Goal: Check status: Check status

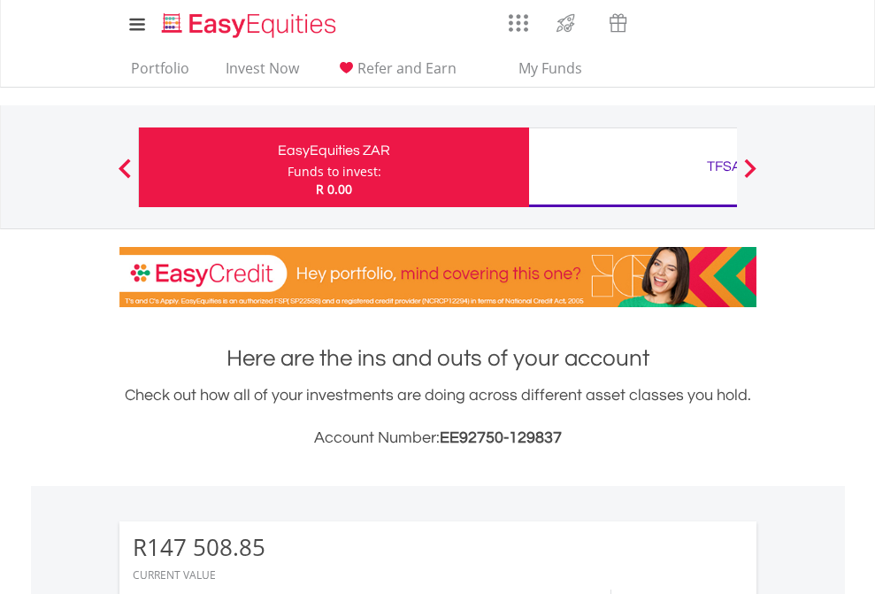
scroll to position [170, 278]
click at [288, 167] on div "Funds to invest:" at bounding box center [335, 172] width 94 height 18
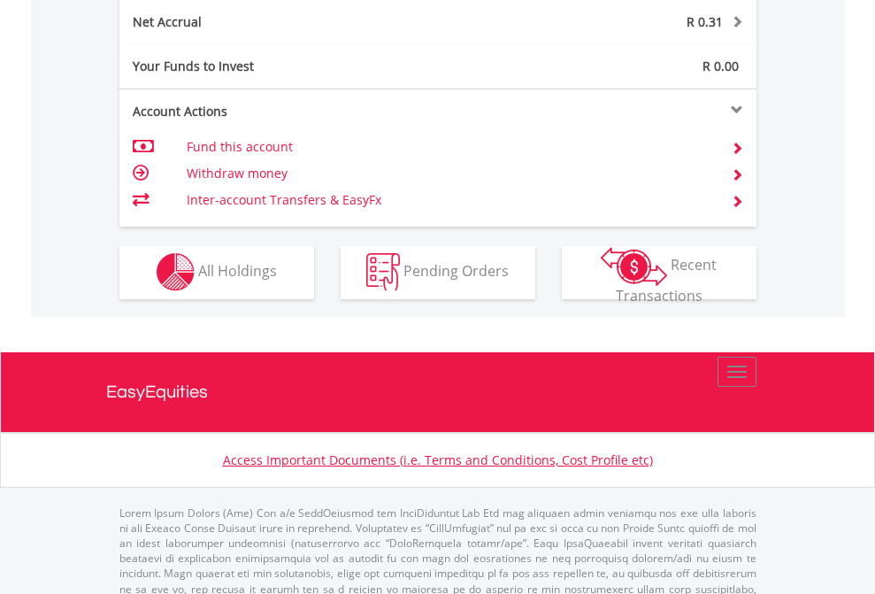
scroll to position [1767, 0]
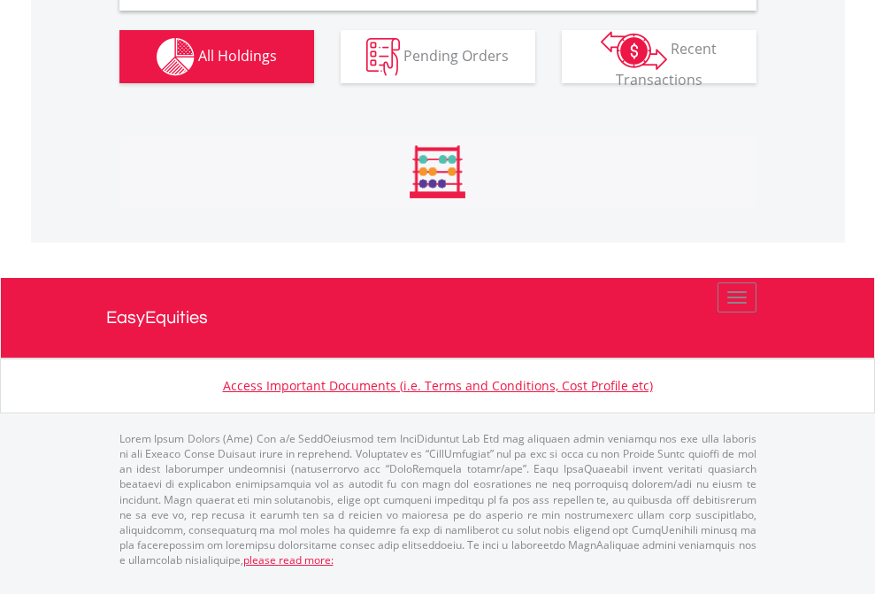
scroll to position [1710, 0]
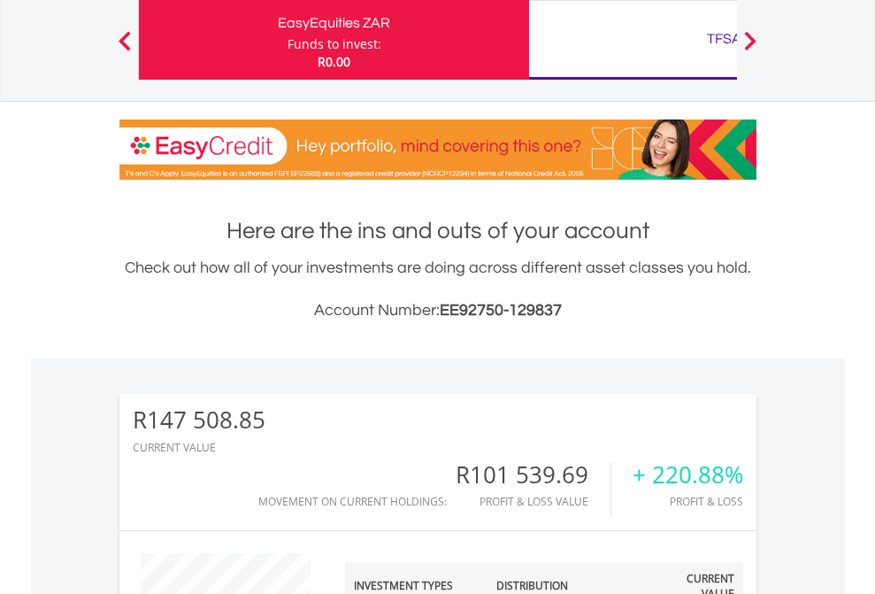
scroll to position [170, 278]
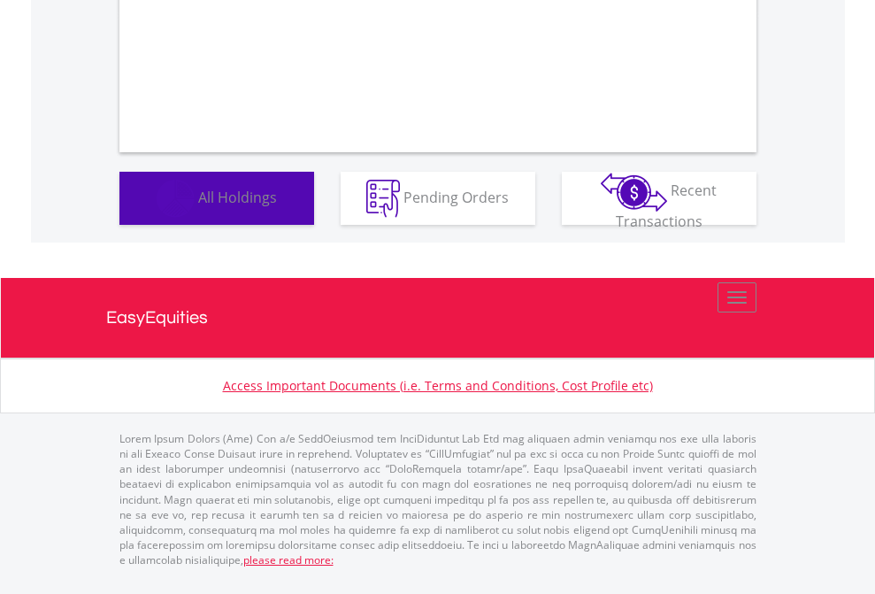
click at [198, 206] on span "All Holdings" at bounding box center [237, 196] width 79 height 19
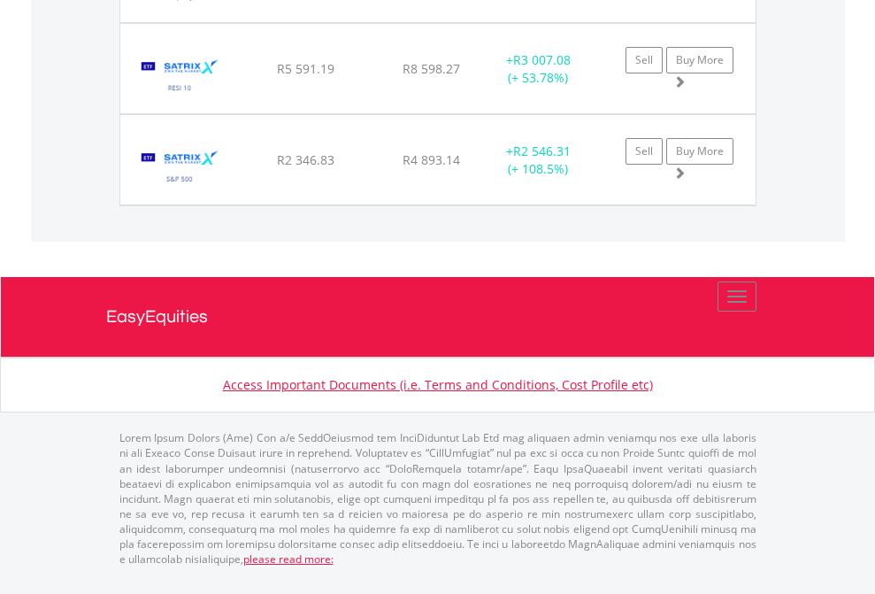
scroll to position [170, 278]
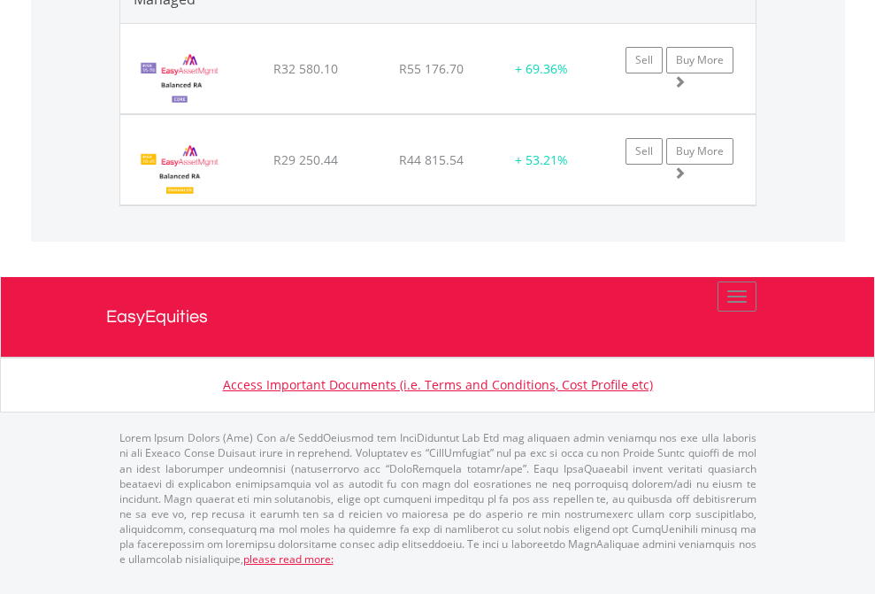
scroll to position [2178, 0]
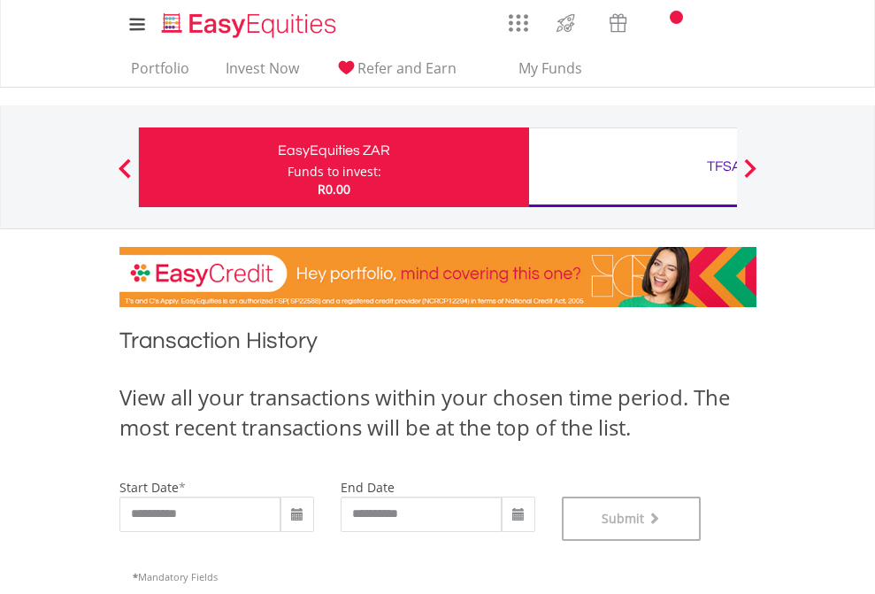
scroll to position [718, 0]
click at [633, 167] on div "TFSA" at bounding box center [724, 166] width 369 height 25
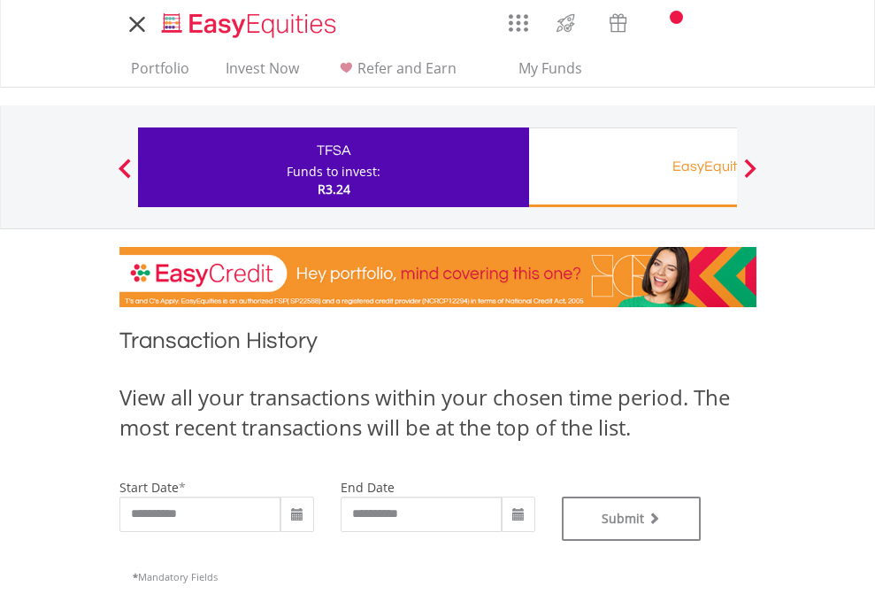
type input "**********"
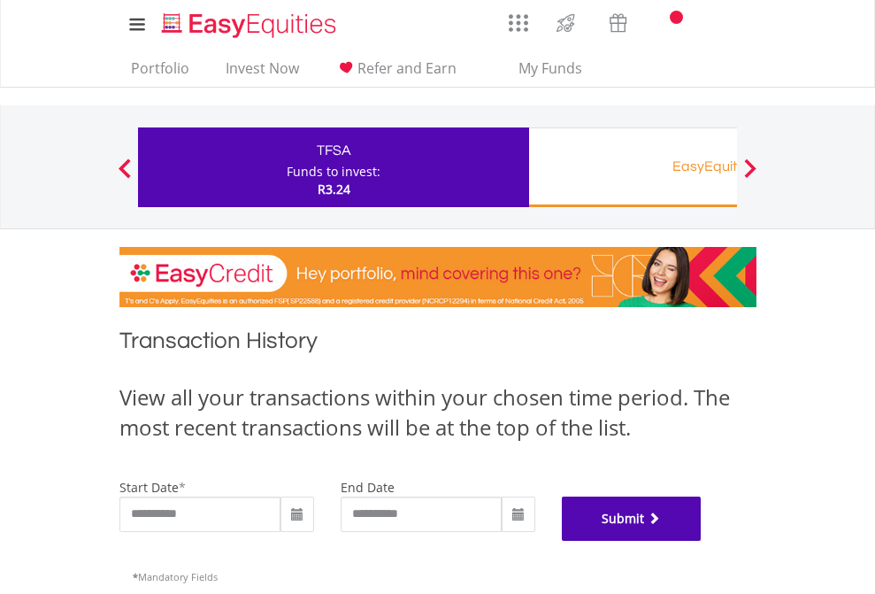
click at [702, 541] on button "Submit" at bounding box center [632, 518] width 140 height 44
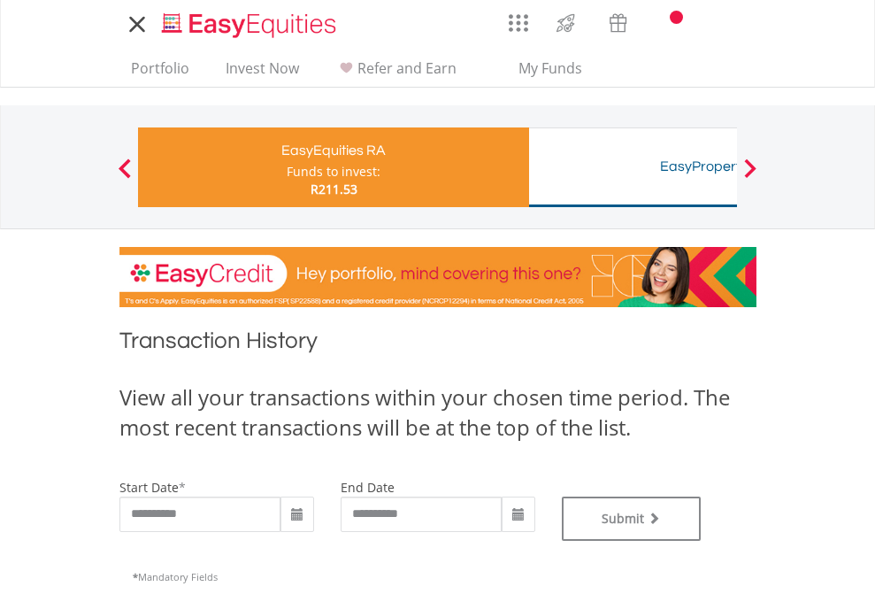
type input "**********"
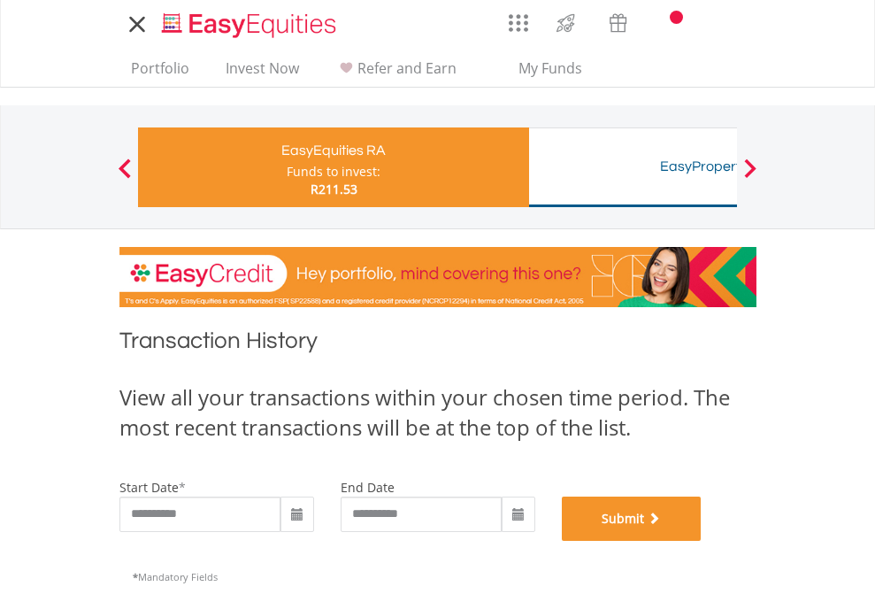
click at [702, 541] on button "Submit" at bounding box center [632, 518] width 140 height 44
